Goal: Communication & Community: Answer question/provide support

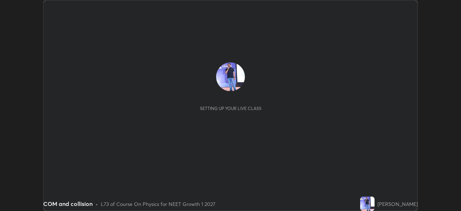
scroll to position [211, 461]
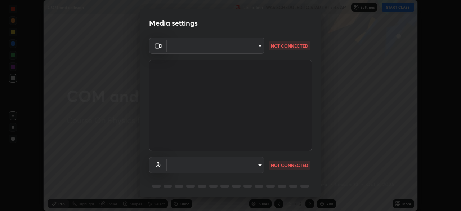
type input "81d67754d0be21893deea5dca0366767d6c8bb0d6168621a7b55846f4f3c8ac0"
type input "default"
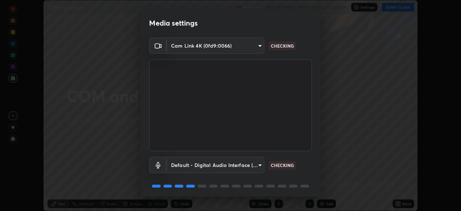
scroll to position [26, 0]
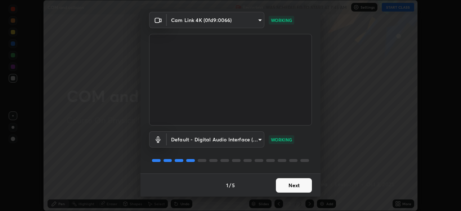
click at [294, 187] on button "Next" at bounding box center [294, 185] width 36 height 14
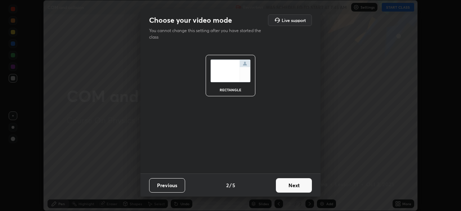
scroll to position [0, 0]
click at [297, 185] on button "Next" at bounding box center [294, 185] width 36 height 14
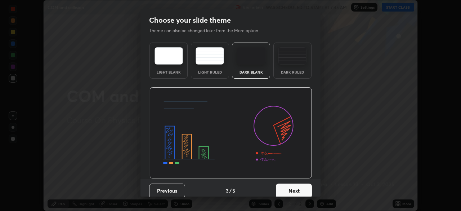
click at [303, 190] on button "Next" at bounding box center [294, 190] width 36 height 14
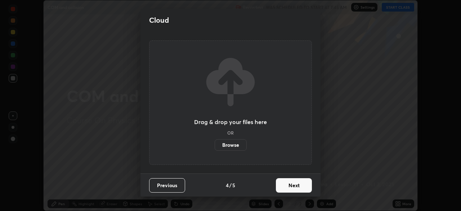
click at [306, 187] on button "Next" at bounding box center [294, 185] width 36 height 14
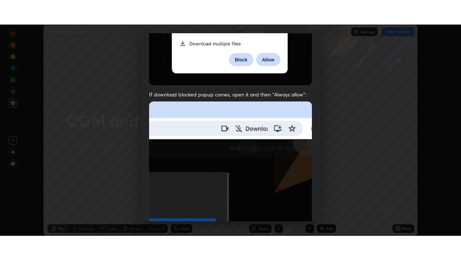
scroll to position [173, 0]
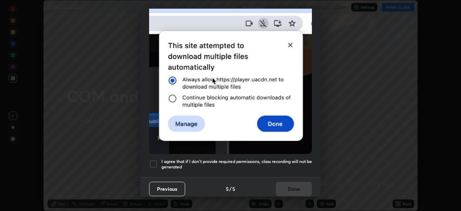
click at [153, 160] on div at bounding box center [153, 164] width 9 height 9
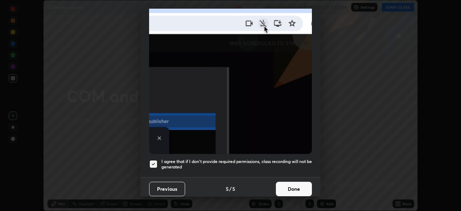
click at [284, 186] on button "Done" at bounding box center [294, 189] width 36 height 14
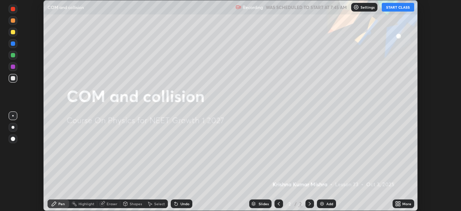
click at [403, 6] on button "START CLASS" at bounding box center [398, 7] width 32 height 9
click at [399, 203] on icon at bounding box center [400, 202] width 2 height 2
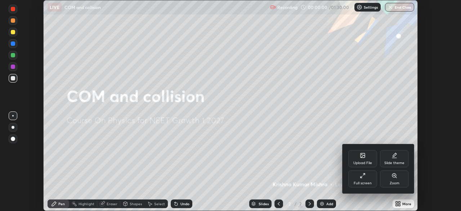
click at [366, 179] on div "Full screen" at bounding box center [363, 178] width 29 height 17
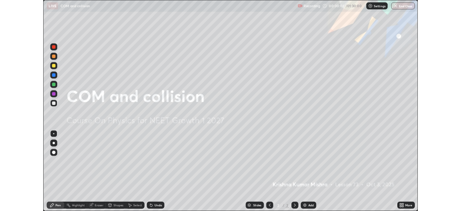
scroll to position [260, 461]
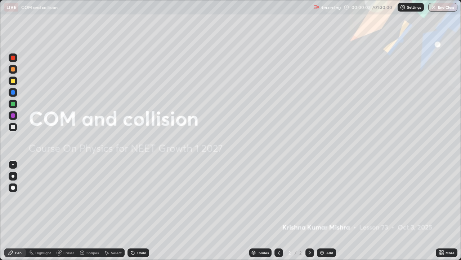
click at [327, 210] on div "Add" at bounding box center [330, 252] width 7 height 4
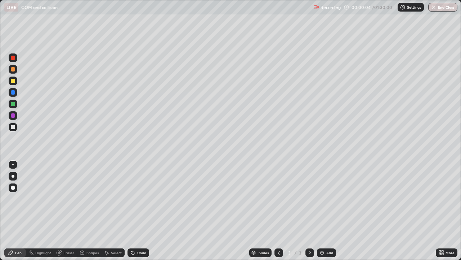
click at [13, 81] on div at bounding box center [13, 81] width 4 height 4
click at [13, 80] on div at bounding box center [13, 81] width 4 height 4
click at [139, 210] on div "Undo" at bounding box center [141, 252] width 9 height 4
click at [330, 210] on div "Add" at bounding box center [330, 252] width 7 height 4
click at [15, 81] on div at bounding box center [13, 81] width 4 height 4
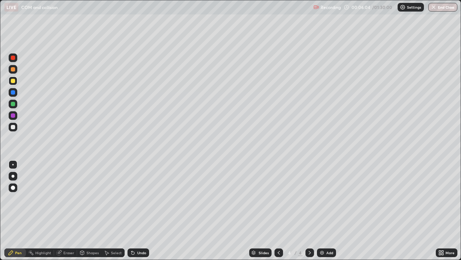
click at [90, 210] on div "Shapes" at bounding box center [93, 252] width 12 height 4
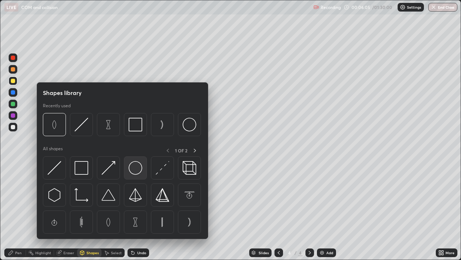
click at [136, 169] on img at bounding box center [136, 168] width 14 height 14
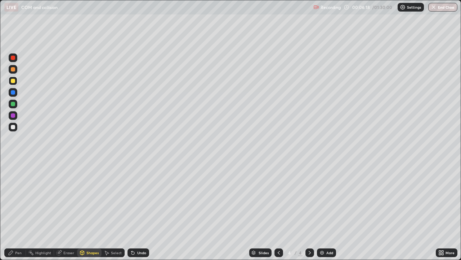
click at [19, 210] on div "Pen" at bounding box center [18, 252] width 6 height 4
click at [140, 210] on div "Undo" at bounding box center [141, 252] width 9 height 4
click at [141, 210] on div "Undo" at bounding box center [141, 252] width 9 height 4
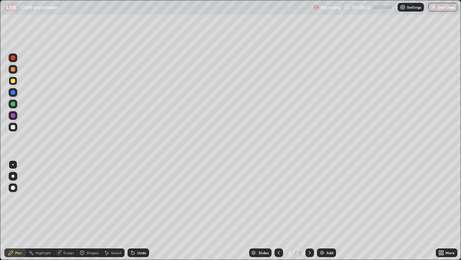
click at [137, 210] on div "Undo" at bounding box center [141, 252] width 9 height 4
click at [137, 210] on div "Undo" at bounding box center [139, 252] width 22 height 9
click at [141, 210] on div "Undo" at bounding box center [141, 252] width 9 height 4
click at [116, 210] on div "Select" at bounding box center [116, 252] width 11 height 4
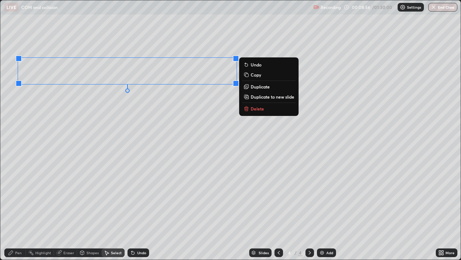
click at [13, 210] on icon at bounding box center [11, 252] width 6 height 6
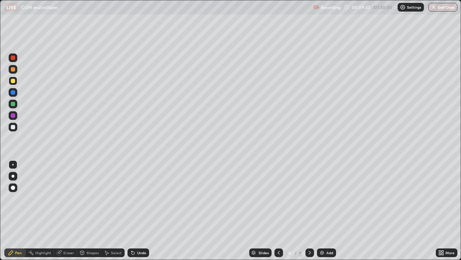
click at [13, 127] on div at bounding box center [13, 127] width 4 height 4
click at [16, 70] on div at bounding box center [13, 69] width 9 height 9
click at [145, 210] on div "Undo" at bounding box center [141, 252] width 9 height 4
click at [142, 210] on div "Undo" at bounding box center [137, 252] width 25 height 14
click at [320, 210] on img at bounding box center [322, 252] width 6 height 6
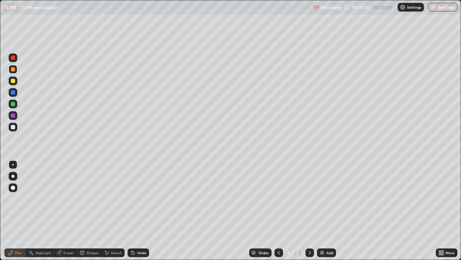
click at [322, 210] on img at bounding box center [322, 252] width 6 height 6
click at [278, 210] on icon at bounding box center [279, 252] width 2 height 4
click at [70, 210] on div "Eraser" at bounding box center [68, 252] width 11 height 4
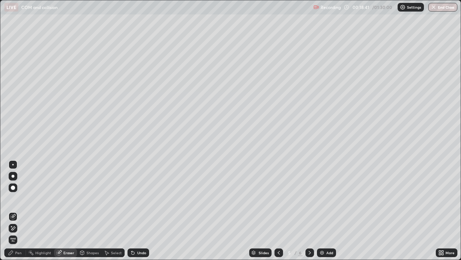
click at [18, 210] on div "Pen" at bounding box center [18, 252] width 6 height 4
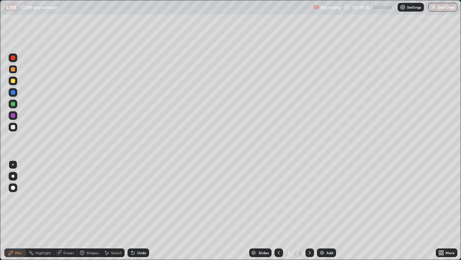
click at [320, 210] on img at bounding box center [322, 252] width 6 height 6
click at [13, 82] on div at bounding box center [13, 81] width 4 height 4
click at [92, 210] on div "Shapes" at bounding box center [93, 252] width 12 height 4
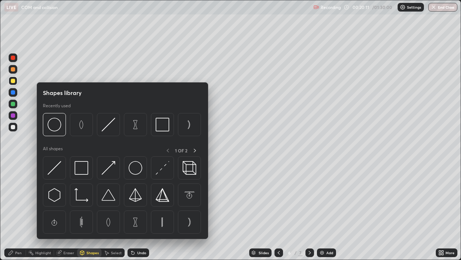
click at [135, 168] on img at bounding box center [136, 168] width 14 height 14
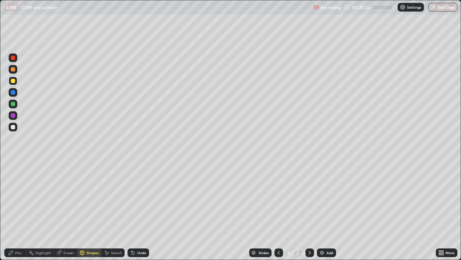
click at [20, 210] on div "Pen" at bounding box center [18, 252] width 6 height 4
click at [278, 210] on icon at bounding box center [279, 252] width 6 height 6
click at [309, 210] on icon at bounding box center [310, 252] width 6 height 6
click at [137, 210] on div "Undo" at bounding box center [139, 252] width 22 height 9
click at [138, 210] on div "Undo" at bounding box center [141, 252] width 9 height 4
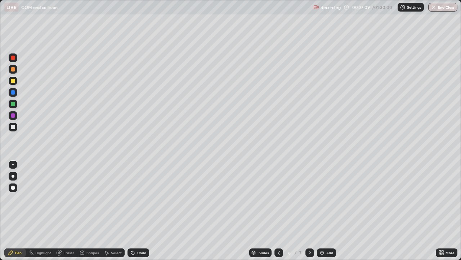
click at [142, 210] on div "Undo" at bounding box center [141, 252] width 9 height 4
click at [15, 68] on div at bounding box center [13, 69] width 9 height 9
click at [310, 210] on icon at bounding box center [310, 252] width 6 height 6
click at [13, 81] on div at bounding box center [13, 81] width 4 height 4
click at [279, 210] on icon at bounding box center [279, 252] width 6 height 6
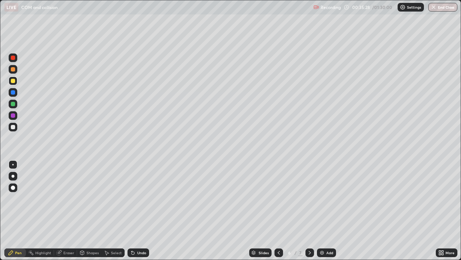
click at [310, 210] on icon at bounding box center [310, 252] width 6 height 6
click at [278, 210] on icon at bounding box center [279, 252] width 6 height 6
click at [309, 210] on div at bounding box center [310, 252] width 9 height 9
click at [67, 210] on div "Eraser" at bounding box center [65, 252] width 23 height 9
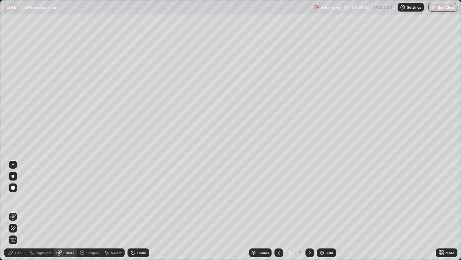
click at [18, 210] on div "Pen" at bounding box center [18, 252] width 6 height 4
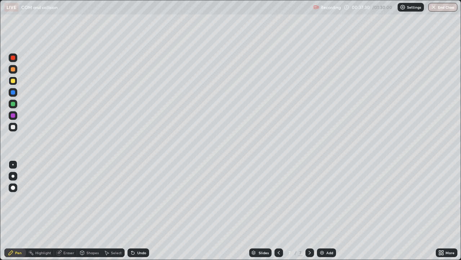
click at [13, 127] on div at bounding box center [13, 127] width 4 height 4
click at [327, 210] on div "Add" at bounding box center [330, 252] width 7 height 4
click at [12, 81] on div at bounding box center [13, 81] width 4 height 4
click at [12, 68] on div at bounding box center [13, 69] width 4 height 4
click at [327, 210] on div "Add" at bounding box center [330, 252] width 7 height 4
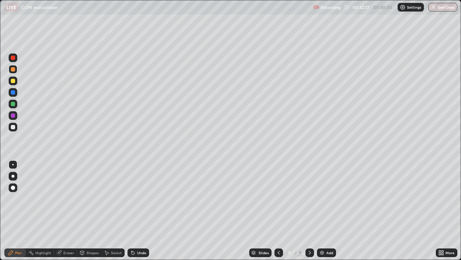
click at [14, 81] on div at bounding box center [13, 81] width 4 height 4
click at [88, 210] on div "Shapes" at bounding box center [93, 252] width 12 height 4
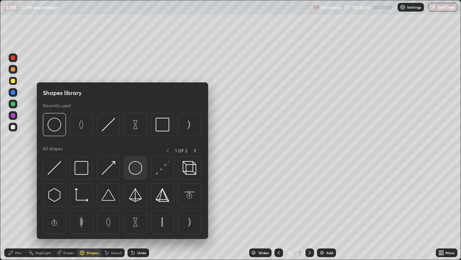
click at [134, 168] on img at bounding box center [136, 168] width 14 height 14
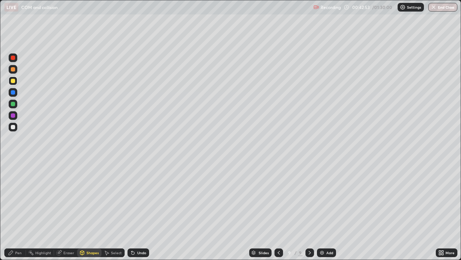
click at [114, 210] on div "Select" at bounding box center [116, 252] width 11 height 4
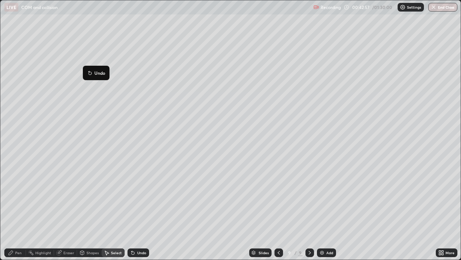
click at [80, 105] on div "0 ° Undo Copy Duplicate Duplicate to new slide Delete" at bounding box center [230, 129] width 461 height 259
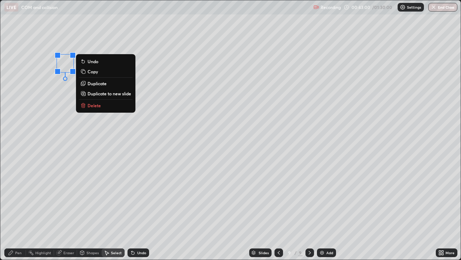
click at [52, 86] on div "0 ° Undo Copy Duplicate Duplicate to new slide Delete" at bounding box center [230, 129] width 461 height 259
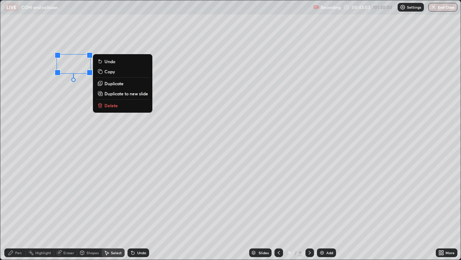
click at [113, 84] on p "Duplicate" at bounding box center [114, 83] width 19 height 6
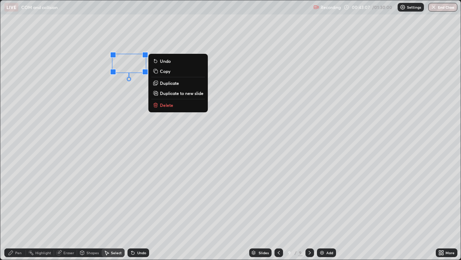
click at [168, 83] on p "Duplicate" at bounding box center [169, 83] width 19 height 6
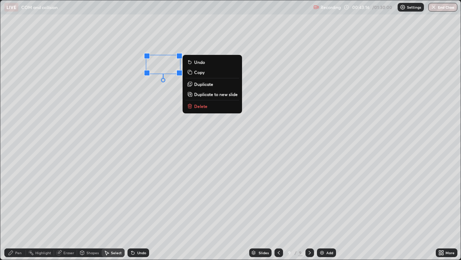
click at [107, 149] on div "0 ° Undo Copy Duplicate Duplicate to new slide Delete" at bounding box center [230, 129] width 461 height 259
click at [201, 84] on p "Duplicate" at bounding box center [203, 83] width 19 height 6
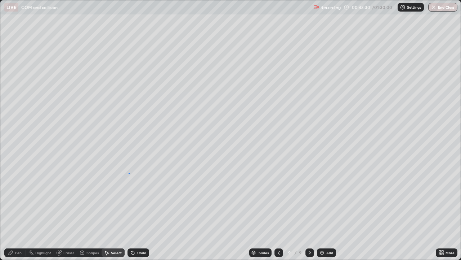
click at [129, 173] on div "0 ° Undo Copy Duplicate Duplicate to new slide Delete" at bounding box center [230, 129] width 461 height 259
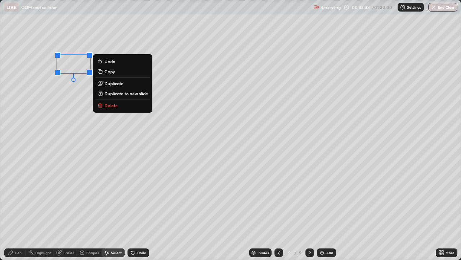
click at [113, 84] on p "Duplicate" at bounding box center [114, 83] width 19 height 6
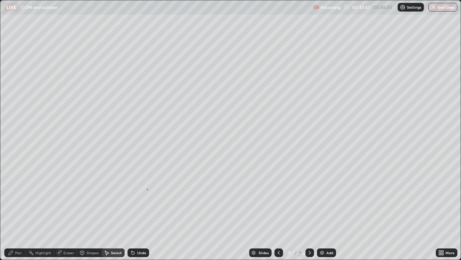
click at [147, 189] on div "0 ° Undo Copy Duplicate Duplicate to new slide Delete" at bounding box center [230, 129] width 461 height 259
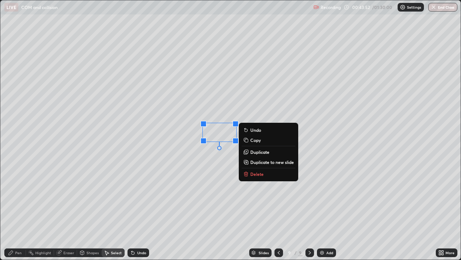
click at [260, 152] on p "Duplicate" at bounding box center [259, 152] width 19 height 6
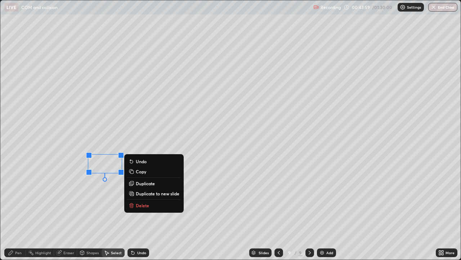
click at [144, 183] on p "Duplicate" at bounding box center [145, 183] width 19 height 6
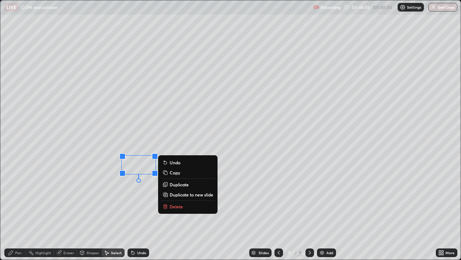
click at [177, 185] on p "Duplicate" at bounding box center [179, 184] width 19 height 6
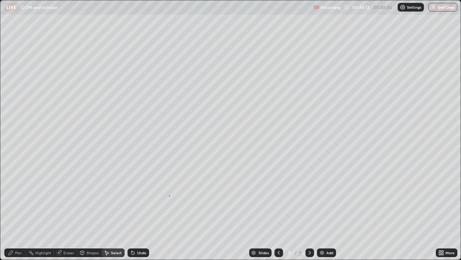
click at [169, 195] on div "0 ° Undo Copy Duplicate Duplicate to new slide Delete" at bounding box center [230, 129] width 461 height 259
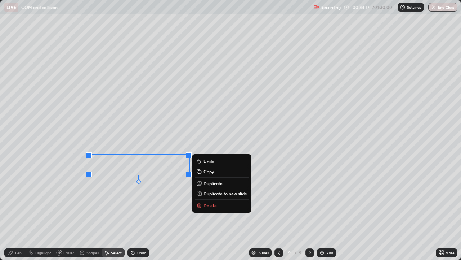
click at [212, 183] on p "Duplicate" at bounding box center [213, 183] width 19 height 6
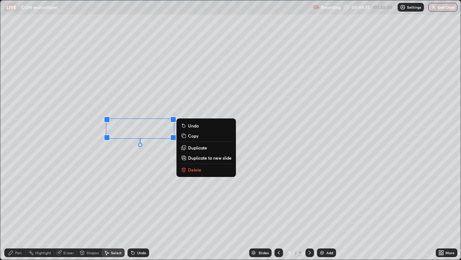
click at [195, 148] on p "Duplicate" at bounding box center [197, 148] width 19 height 6
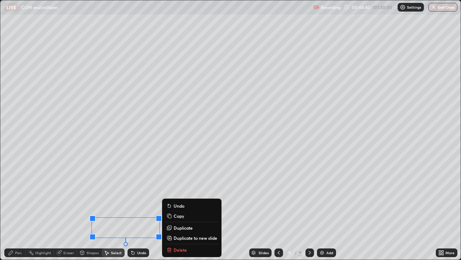
click at [182, 210] on p "Duplicate" at bounding box center [183, 228] width 19 height 6
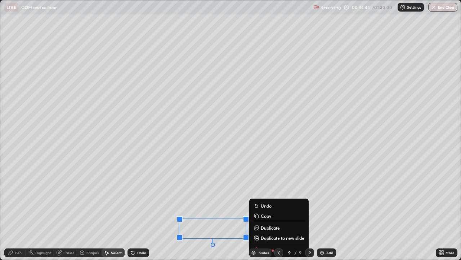
click at [67, 210] on div "Eraser" at bounding box center [68, 252] width 11 height 4
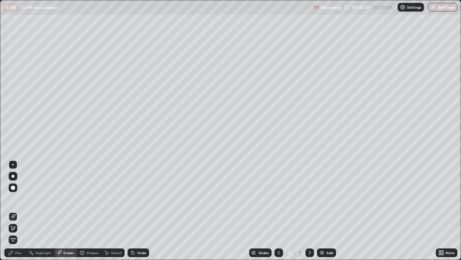
click at [15, 210] on div "Pen" at bounding box center [15, 252] width 22 height 9
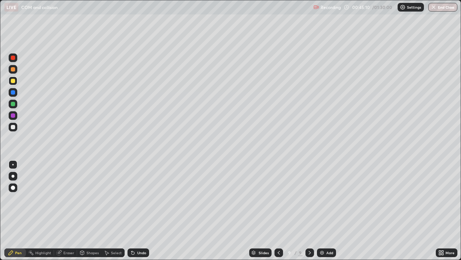
click at [96, 210] on div "Shapes" at bounding box center [89, 252] width 25 height 9
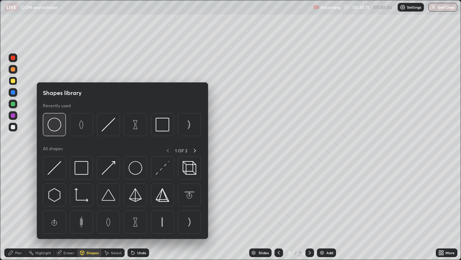
click at [57, 127] on img at bounding box center [55, 125] width 14 height 14
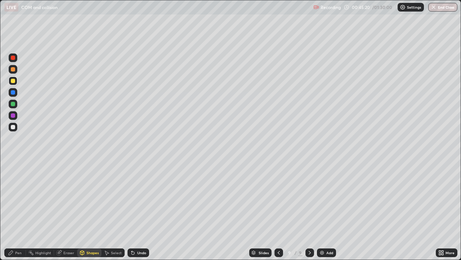
click at [17, 210] on div "Pen" at bounding box center [15, 252] width 22 height 9
click at [66, 210] on div "Eraser" at bounding box center [68, 252] width 11 height 4
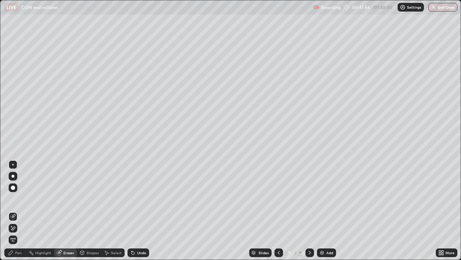
click at [16, 210] on div "Pen" at bounding box center [15, 252] width 22 height 9
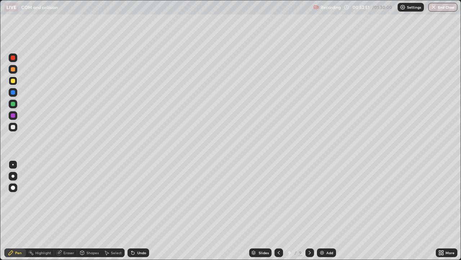
click at [13, 114] on div at bounding box center [13, 115] width 4 height 4
click at [139, 210] on div "Undo" at bounding box center [141, 252] width 9 height 4
click at [142, 210] on div "Undo" at bounding box center [141, 252] width 9 height 4
click at [141, 210] on div "Undo" at bounding box center [141, 252] width 9 height 4
click at [139, 210] on div "Undo" at bounding box center [141, 252] width 9 height 4
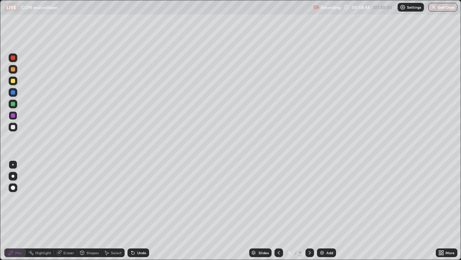
click at [310, 210] on icon at bounding box center [310, 252] width 6 height 6
click at [328, 210] on div "Add" at bounding box center [330, 252] width 7 height 4
click at [14, 81] on div at bounding box center [13, 81] width 4 height 4
click at [141, 210] on div "Undo" at bounding box center [141, 252] width 9 height 4
click at [139, 210] on div "Undo" at bounding box center [139, 252] width 22 height 9
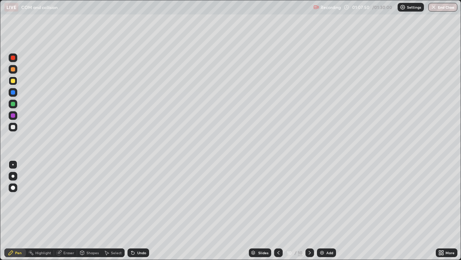
click at [324, 210] on div "Add" at bounding box center [326, 252] width 19 height 9
click at [14, 81] on div at bounding box center [13, 81] width 4 height 4
click at [13, 70] on div at bounding box center [13, 69] width 4 height 4
click at [12, 127] on div at bounding box center [13, 127] width 4 height 4
click at [16, 82] on div at bounding box center [13, 80] width 9 height 9
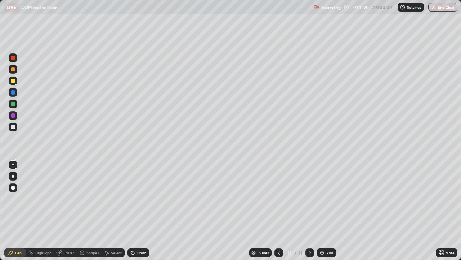
click at [14, 68] on div at bounding box center [13, 69] width 4 height 4
click at [325, 210] on div "Add" at bounding box center [326, 252] width 19 height 9
click at [13, 79] on div at bounding box center [13, 81] width 4 height 4
click at [13, 70] on div at bounding box center [13, 69] width 4 height 4
click at [327, 210] on div "Add" at bounding box center [330, 252] width 7 height 4
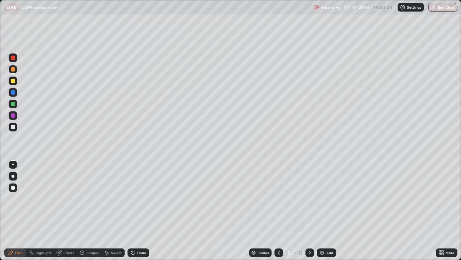
click at [13, 80] on div at bounding box center [13, 81] width 4 height 4
click at [112, 210] on div "Select" at bounding box center [113, 252] width 23 height 9
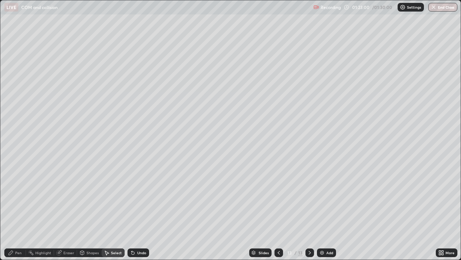
click at [91, 210] on div "Shapes" at bounding box center [93, 252] width 12 height 4
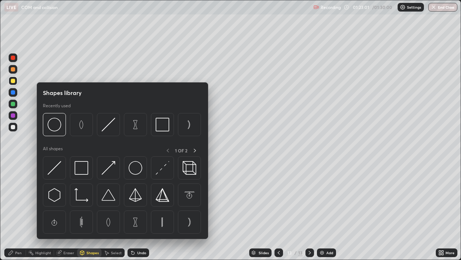
click at [118, 210] on div "Select" at bounding box center [116, 252] width 11 height 4
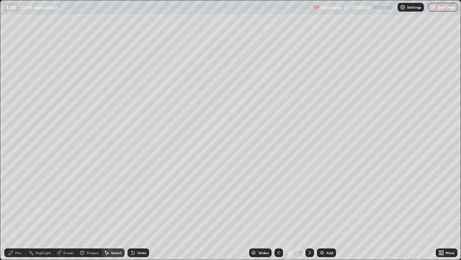
click at [280, 210] on icon at bounding box center [279, 252] width 6 height 6
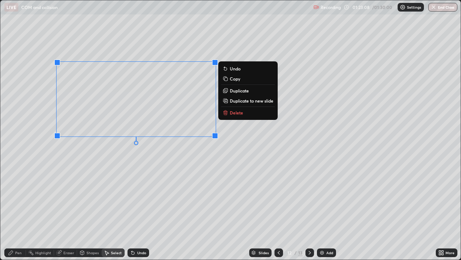
click at [233, 77] on p "Copy" at bounding box center [235, 79] width 10 height 6
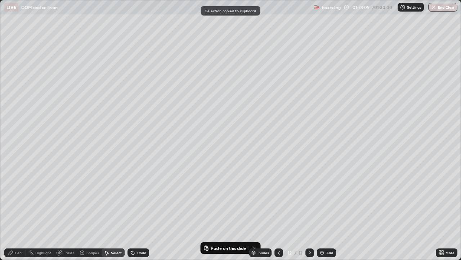
click at [310, 210] on icon at bounding box center [310, 252] width 6 height 6
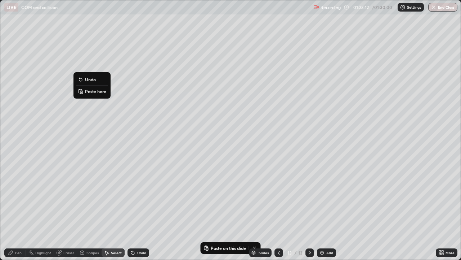
click at [95, 92] on p "Paste here" at bounding box center [95, 91] width 21 height 6
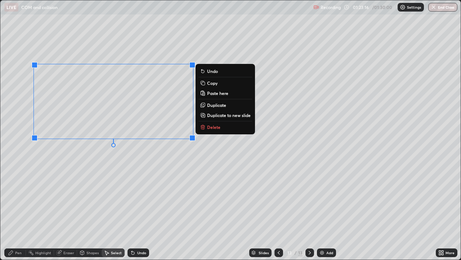
click at [68, 210] on div "Eraser" at bounding box center [68, 252] width 11 height 4
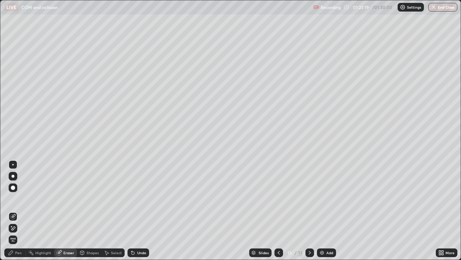
click at [16, 210] on div "Pen" at bounding box center [18, 252] width 6 height 4
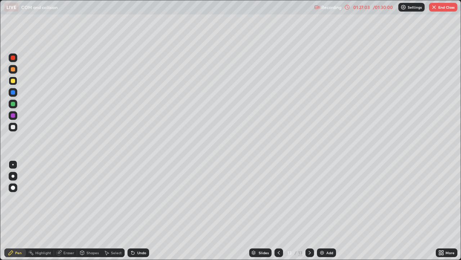
click at [436, 5] on img "button" at bounding box center [434, 7] width 6 height 6
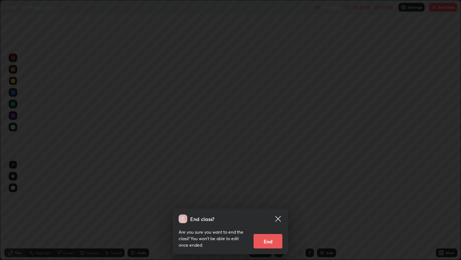
click at [268, 210] on button "End" at bounding box center [268, 241] width 29 height 14
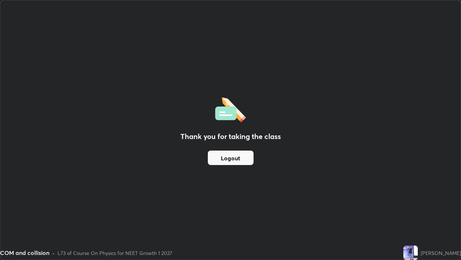
click at [241, 152] on button "Logout" at bounding box center [231, 157] width 46 height 14
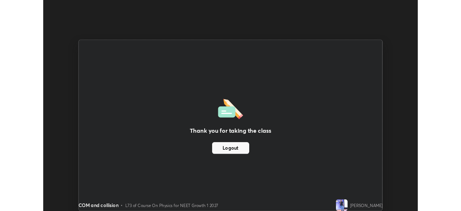
scroll to position [35832, 35582]
